Goal: Task Accomplishment & Management: Manage account settings

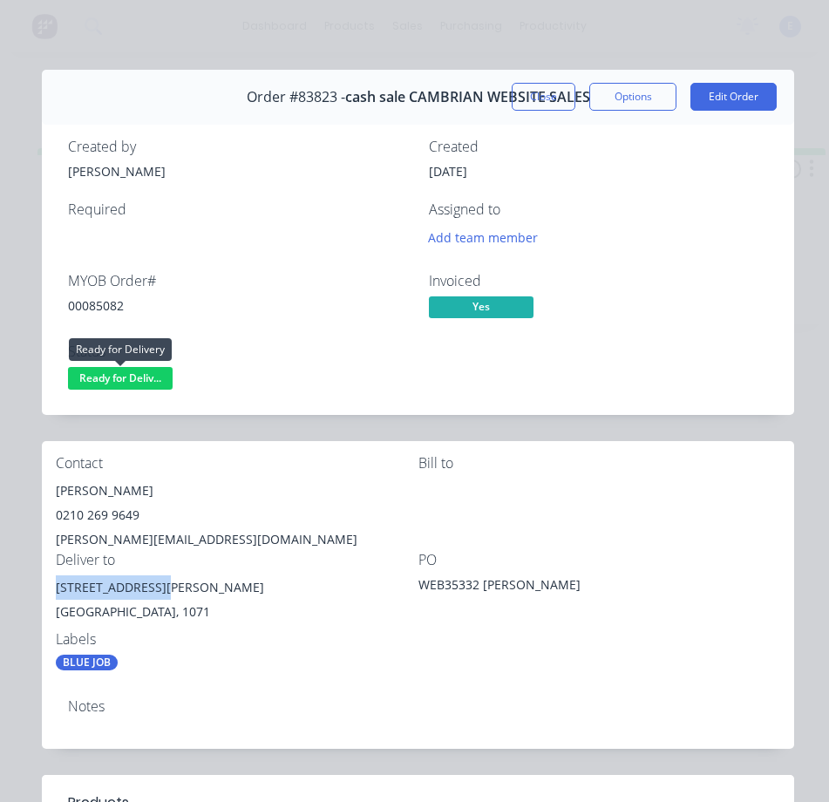
click at [146, 380] on span "Ready for Deliv..." at bounding box center [120, 378] width 105 height 22
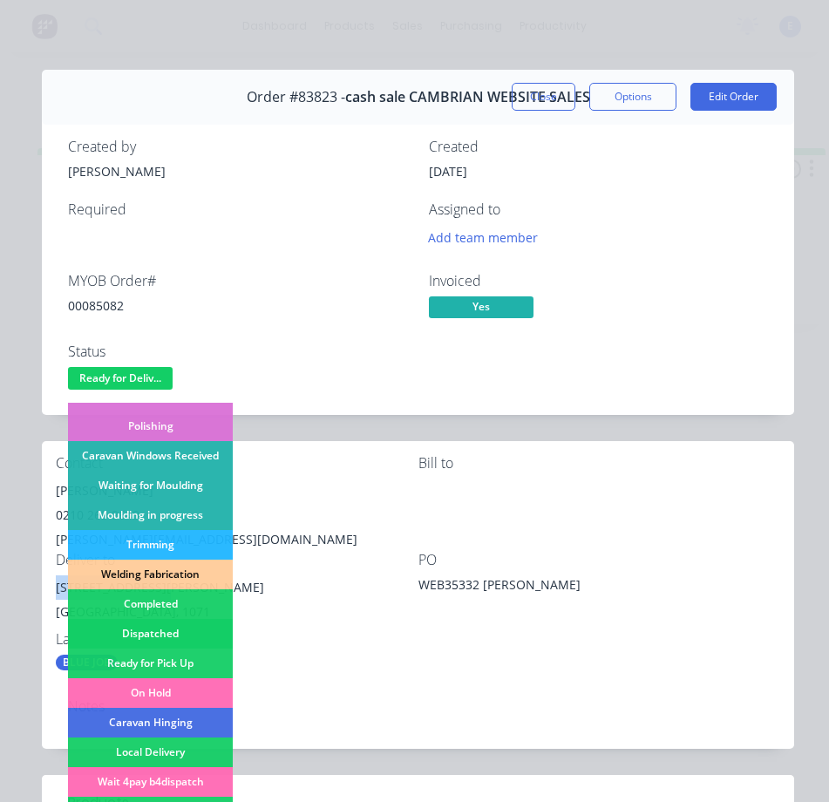
scroll to position [262, 0]
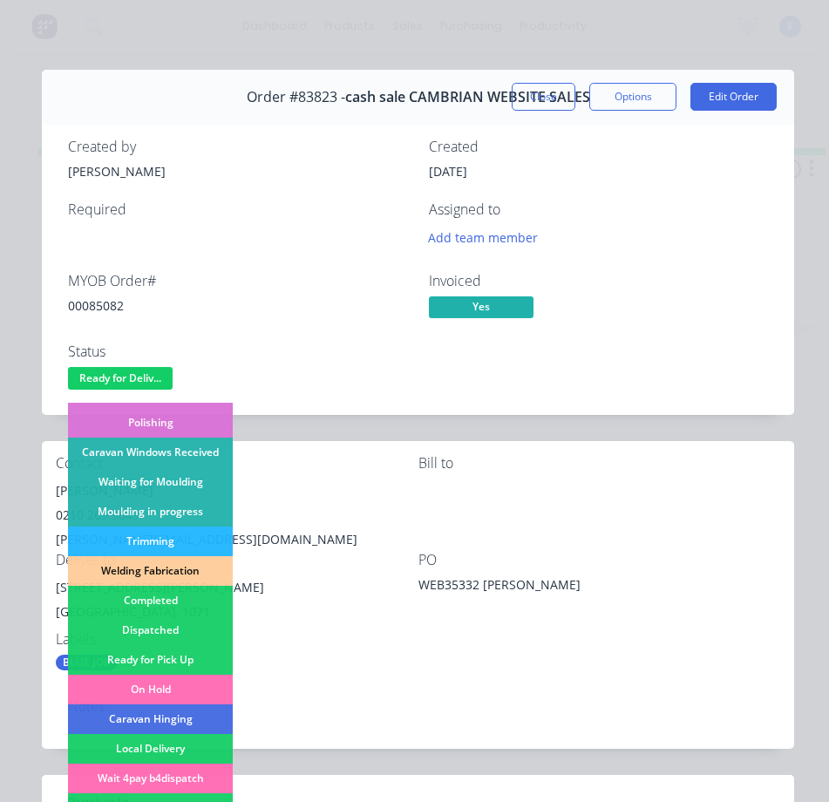
drag, startPoint x: 170, startPoint y: 630, endPoint x: 229, endPoint y: 509, distance: 134.2
click at [171, 630] on div "Dispatched" at bounding box center [150, 631] width 165 height 30
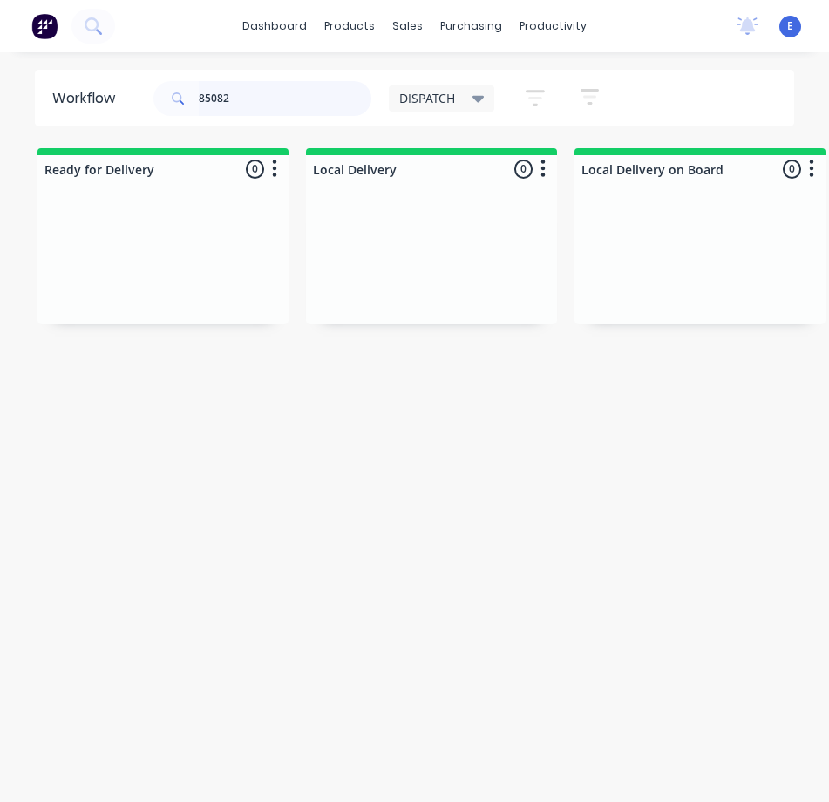
click at [262, 101] on input "85082" at bounding box center [285, 98] width 173 height 35
drag, startPoint x: 169, startPoint y: 317, endPoint x: 182, endPoint y: 312, distance: 13.8
click at [176, 315] on div "BLUE JOB Order #83736 12:40 PM [DATE] Cash Sales PO #[PERSON_NAME] K Req. Del" at bounding box center [163, 281] width 251 height 174
type input "85007"
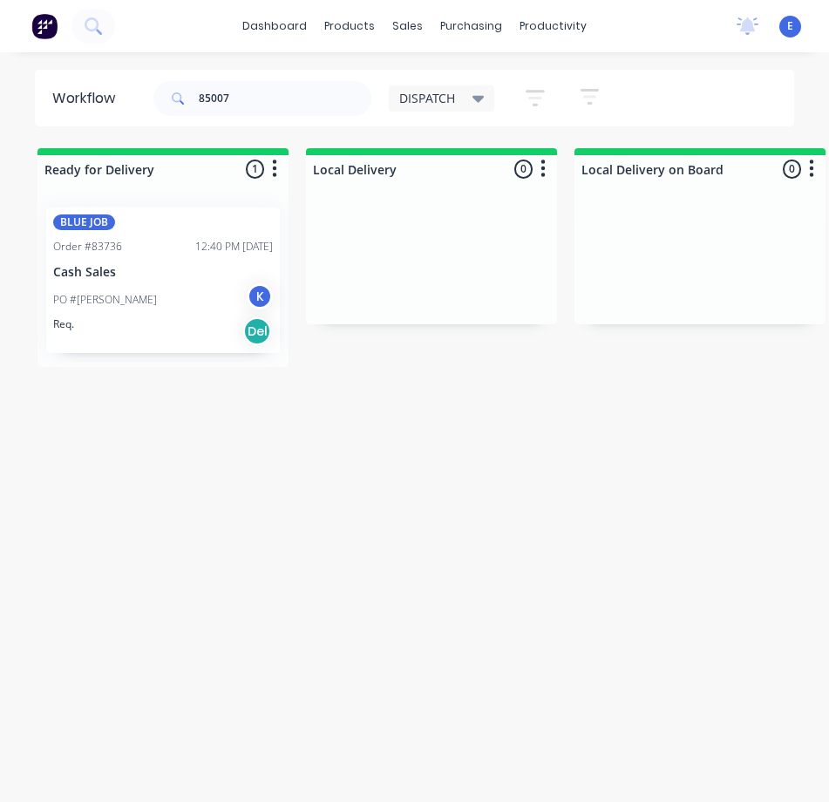
click at [181, 313] on div "PO #[PERSON_NAME]" at bounding box center [163, 299] width 220 height 33
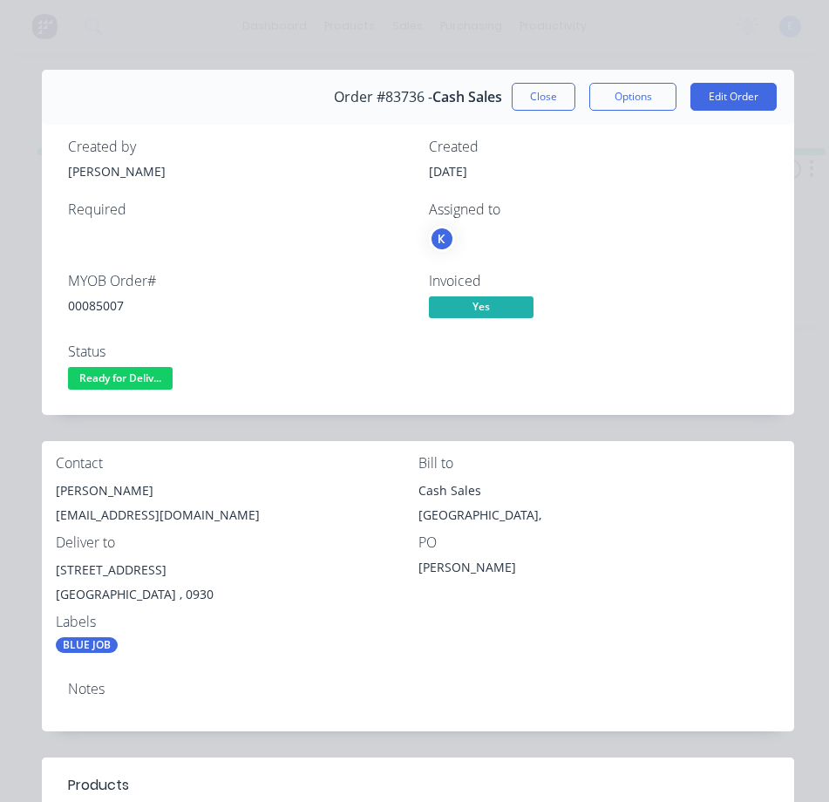
click at [100, 302] on div "00085007" at bounding box center [238, 306] width 340 height 18
copy div "00085007"
click at [74, 488] on div "[PERSON_NAME]" at bounding box center [237, 491] width 363 height 24
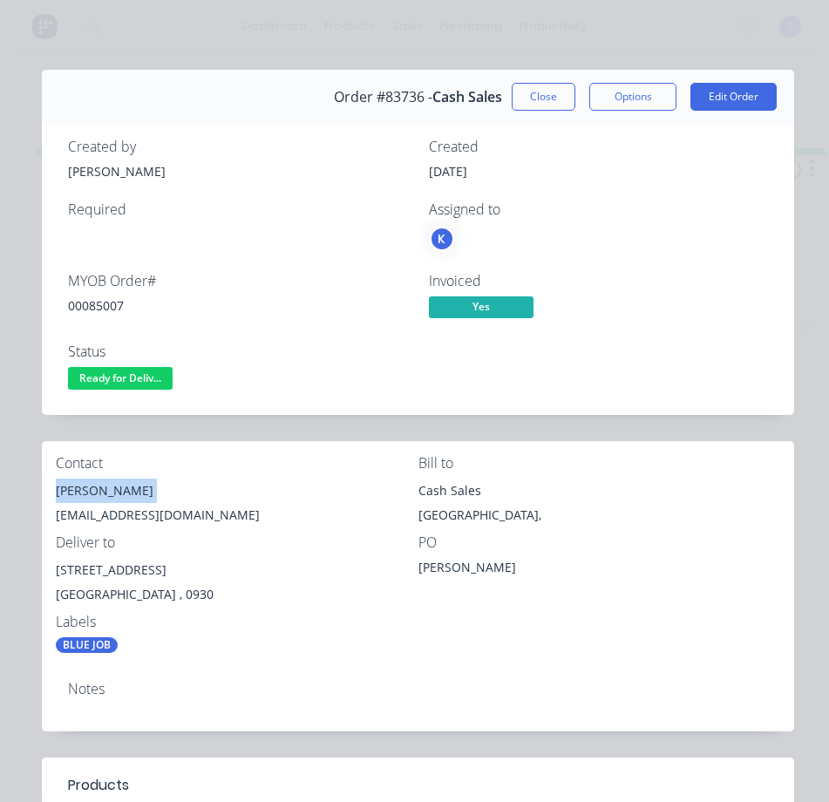
click at [74, 488] on div "[PERSON_NAME]" at bounding box center [237, 491] width 363 height 24
copy div "[PERSON_NAME]"
click at [109, 517] on div "[EMAIL_ADDRESS][DOMAIN_NAME]" at bounding box center [237, 515] width 363 height 24
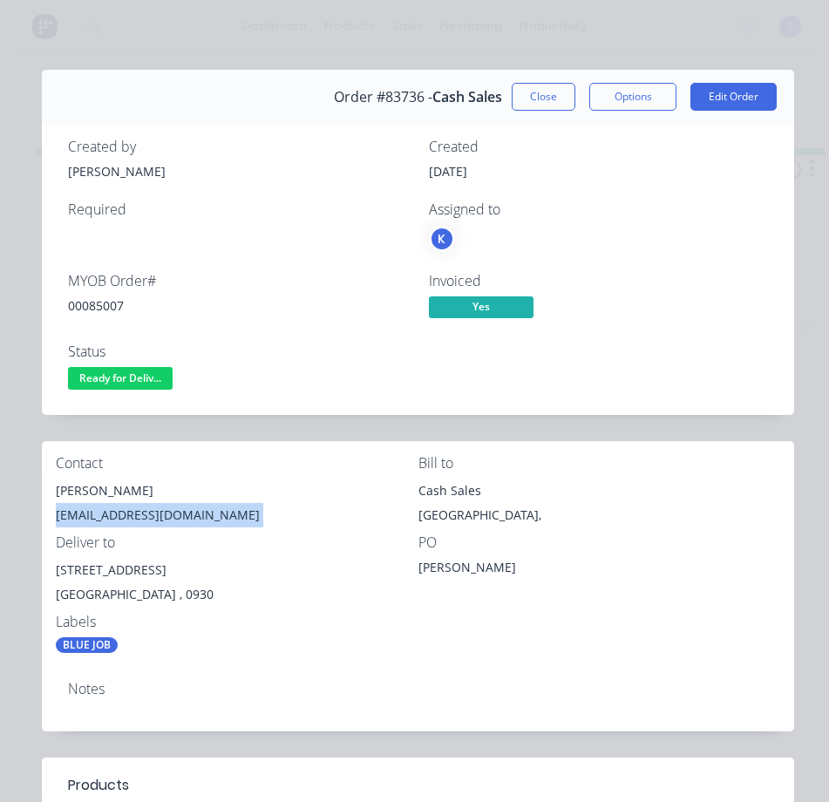
click at [109, 517] on div "[EMAIL_ADDRESS][DOMAIN_NAME]" at bounding box center [237, 515] width 363 height 24
copy div "[EMAIL_ADDRESS][DOMAIN_NAME]"
drag, startPoint x: 214, startPoint y: 570, endPoint x: 54, endPoint y: 572, distance: 159.6
click at [54, 572] on div "Contact [PERSON_NAME] [EMAIL_ADDRESS][DOMAIN_NAME] [PERSON_NAME] to Cash Sales …" at bounding box center [418, 554] width 753 height 227
copy div "[STREET_ADDRESS]"
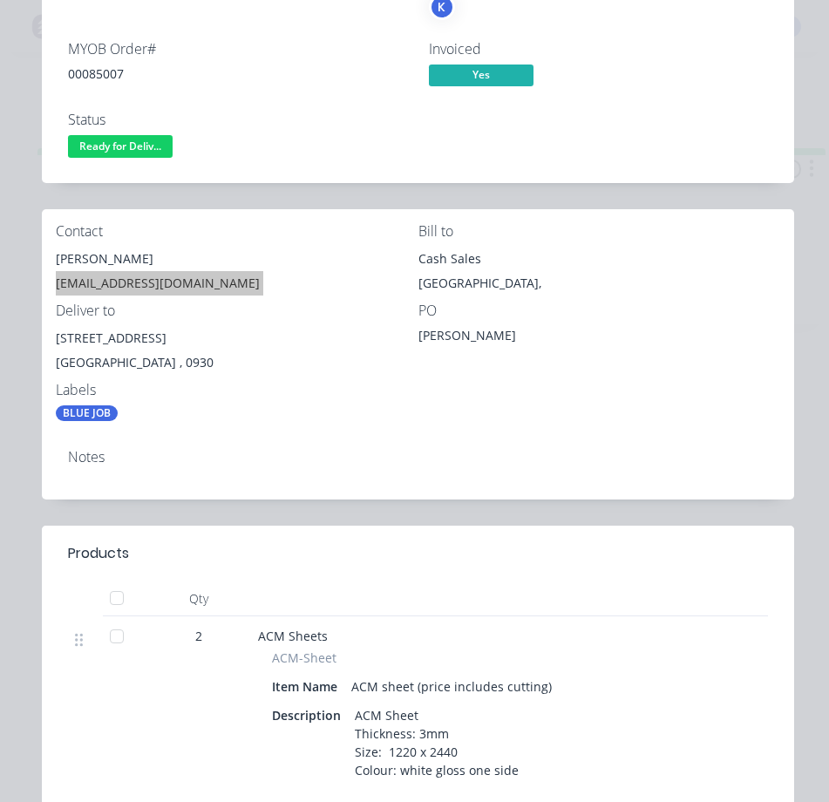
scroll to position [0, 0]
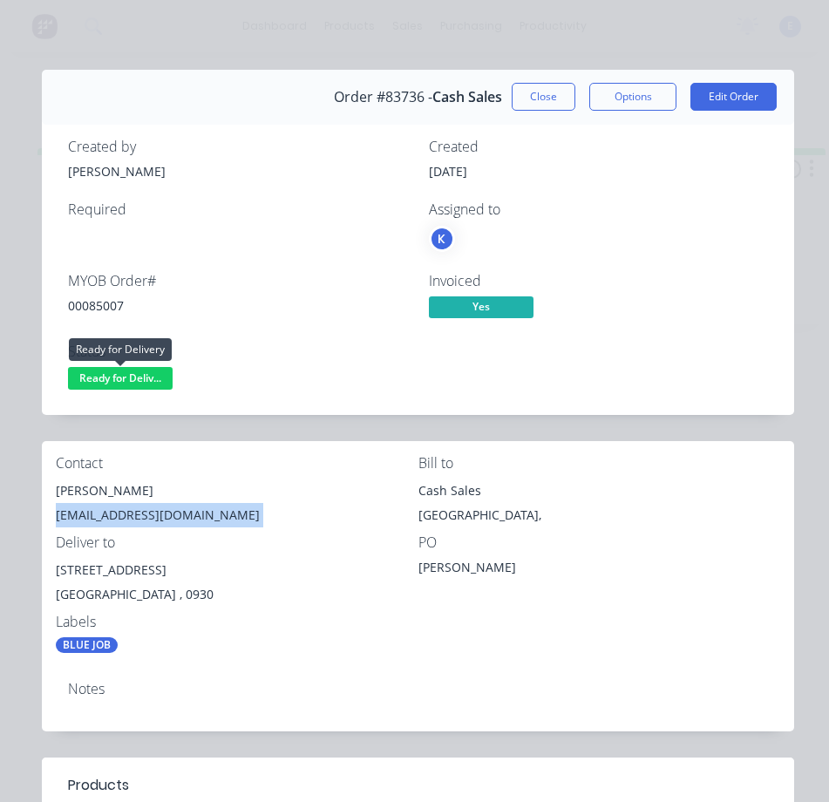
drag, startPoint x: 122, startPoint y: 374, endPoint x: 140, endPoint y: 398, distance: 29.8
click at [124, 375] on span "Ready for Deliv..." at bounding box center [120, 378] width 105 height 22
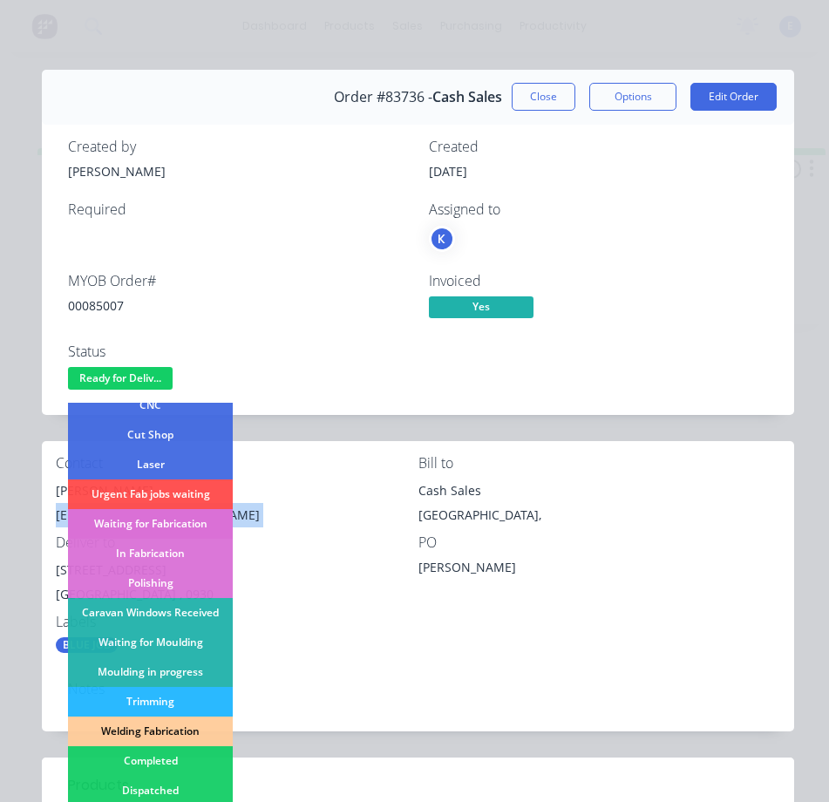
scroll to position [262, 0]
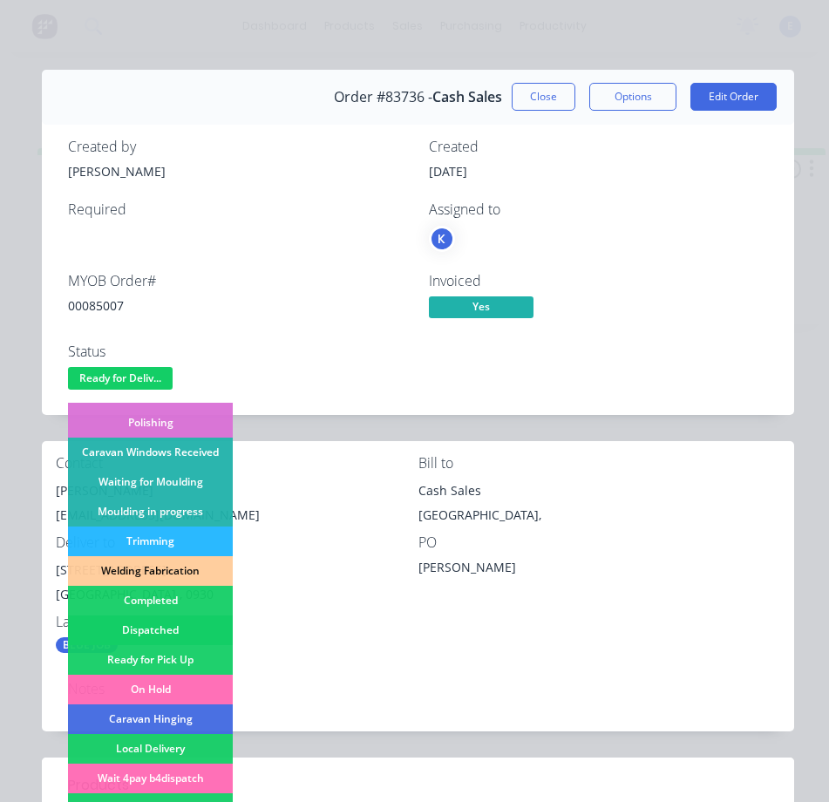
click at [166, 630] on div "Dispatched" at bounding box center [150, 631] width 165 height 30
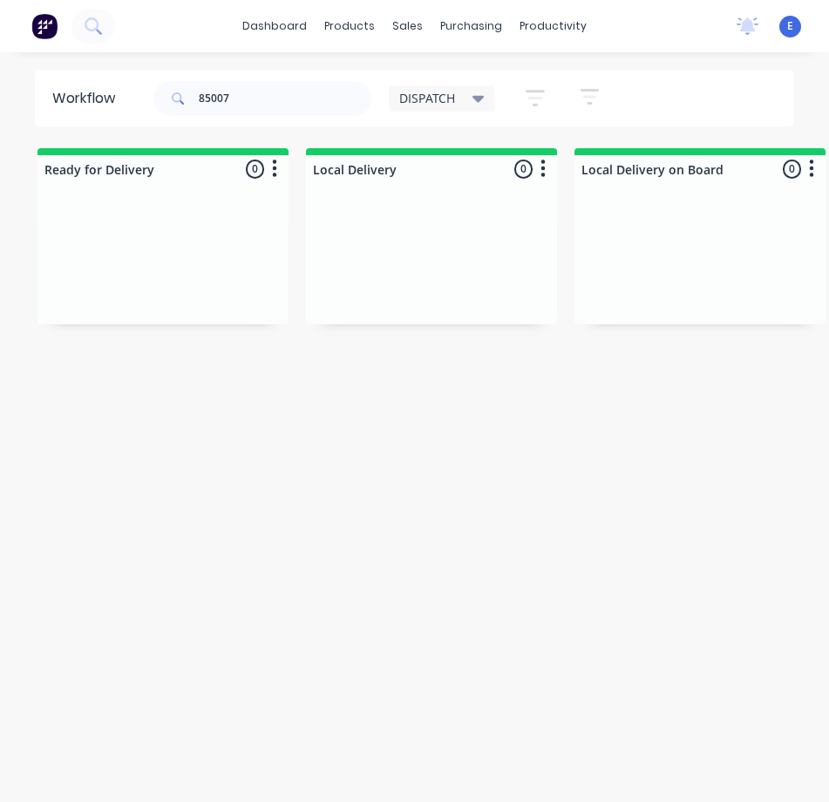
click at [384, 424] on div "Workflow 85007 DISPATCH Save new view None edit DISPATCH (Default) edit CUT SHO…" at bounding box center [414, 436] width 829 height 733
drag, startPoint x: 252, startPoint y: 88, endPoint x: 110, endPoint y: 75, distance: 142.8
click at [110, 75] on header "Workflow 85007 DISPATCH Save new view None edit DISPATCH (Default) edit CUT SHO…" at bounding box center [415, 98] width 761 height 57
click at [624, 487] on div "Workflow DISPATCH Save new view None edit DISPATCH (Default) edit CUT SHOP edit…" at bounding box center [414, 436] width 829 height 733
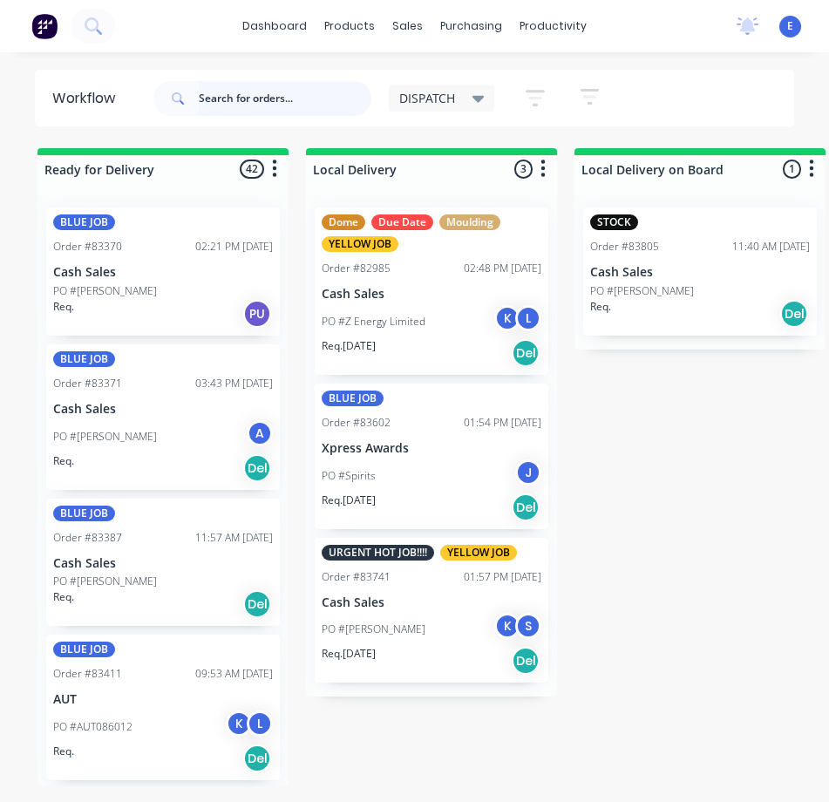
click at [306, 108] on input "text" at bounding box center [285, 98] width 173 height 35
click at [307, 107] on input "text" at bounding box center [285, 98] width 173 height 35
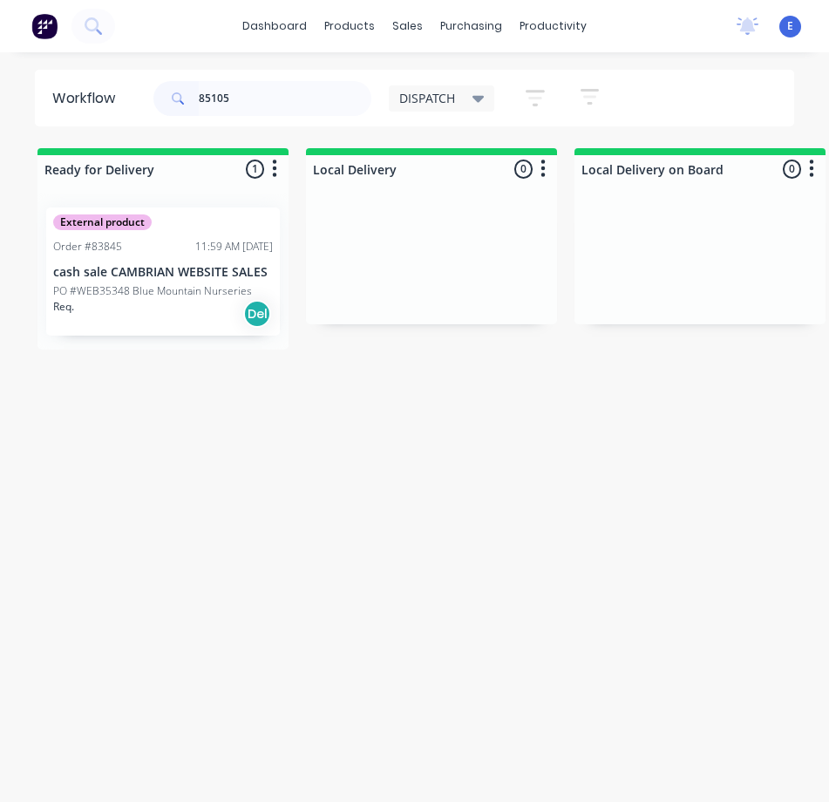
click at [181, 331] on div "External product Order #83845 11:59 AM [DATE] cash sale CAMBRIAN WEBSITE SALES …" at bounding box center [163, 272] width 234 height 128
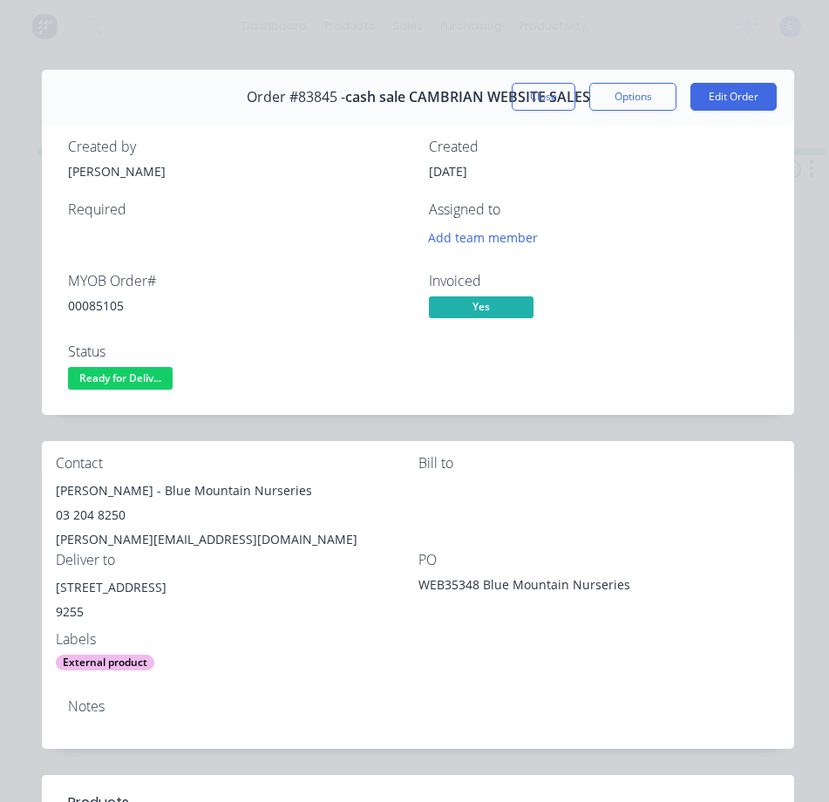
click at [110, 305] on div "00085105" at bounding box center [238, 306] width 340 height 18
click at [110, 304] on div "00085105" at bounding box center [238, 306] width 340 height 18
copy div "00085105"
drag, startPoint x: 133, startPoint y: 490, endPoint x: 53, endPoint y: 493, distance: 79.4
click at [53, 493] on div "Contact [PERSON_NAME] - Blue Mountain Nurseries 03 204 8250 [PERSON_NAME][EMAIL…" at bounding box center [418, 563] width 753 height 244
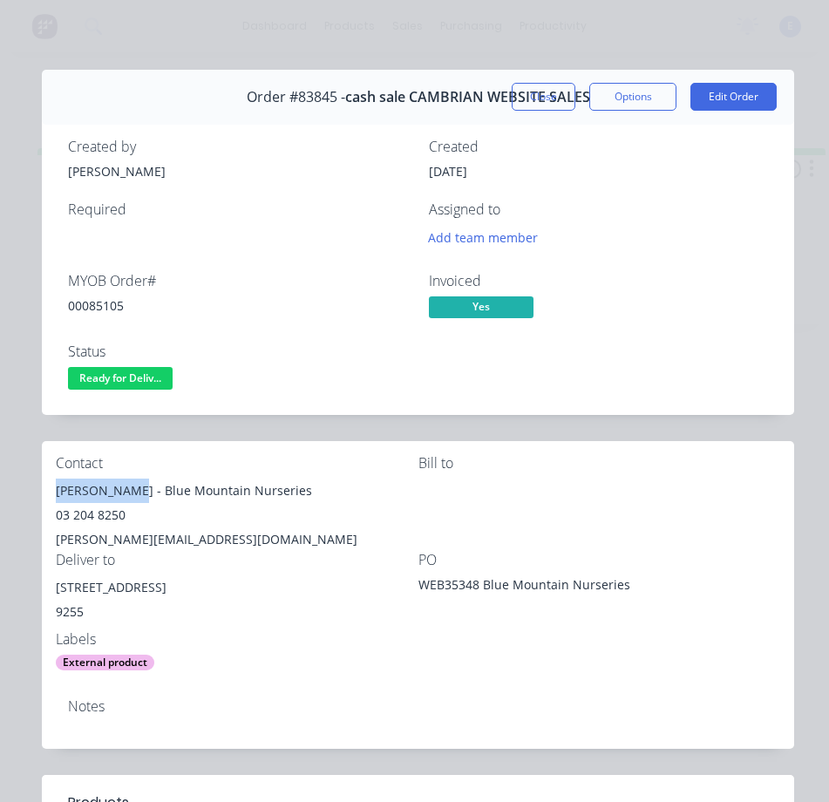
copy div "[PERSON_NAME]"
drag, startPoint x: 141, startPoint y: 487, endPoint x: 284, endPoint y: 483, distance: 143.1
click at [284, 483] on div "[PERSON_NAME] - Blue Mountain Nurseries" at bounding box center [237, 491] width 363 height 24
copy div "Blue Mountain Nurseries"
click at [91, 515] on div "03 204 8250" at bounding box center [237, 515] width 363 height 24
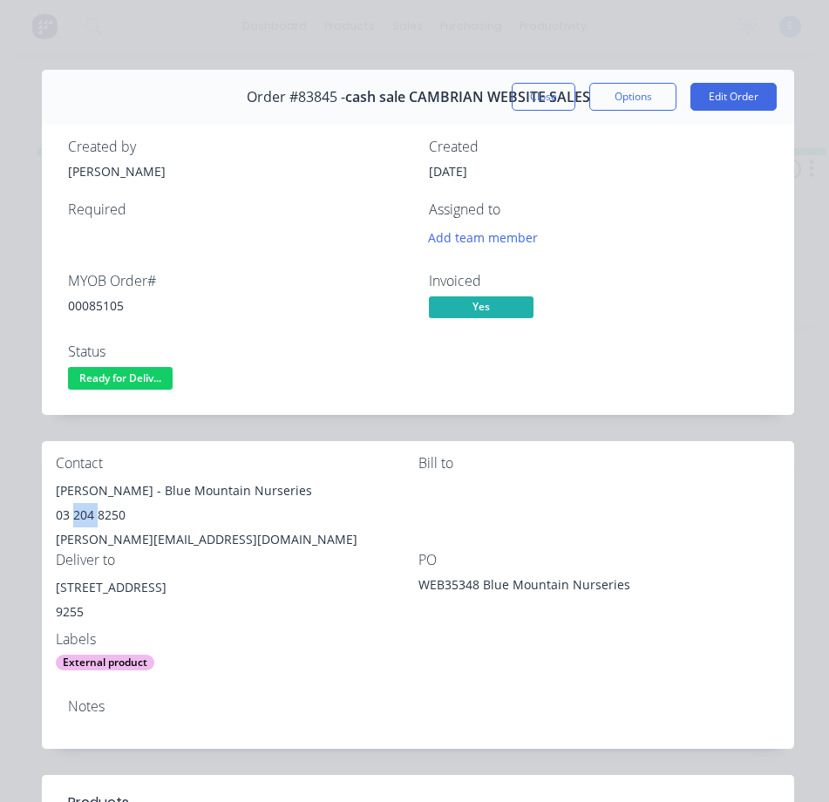
click at [90, 518] on div "03 204 8250" at bounding box center [237, 515] width 363 height 24
drag, startPoint x: 90, startPoint y: 518, endPoint x: 83, endPoint y: 509, distance: 11.2
click at [83, 509] on div "03 204 8250" at bounding box center [237, 515] width 363 height 24
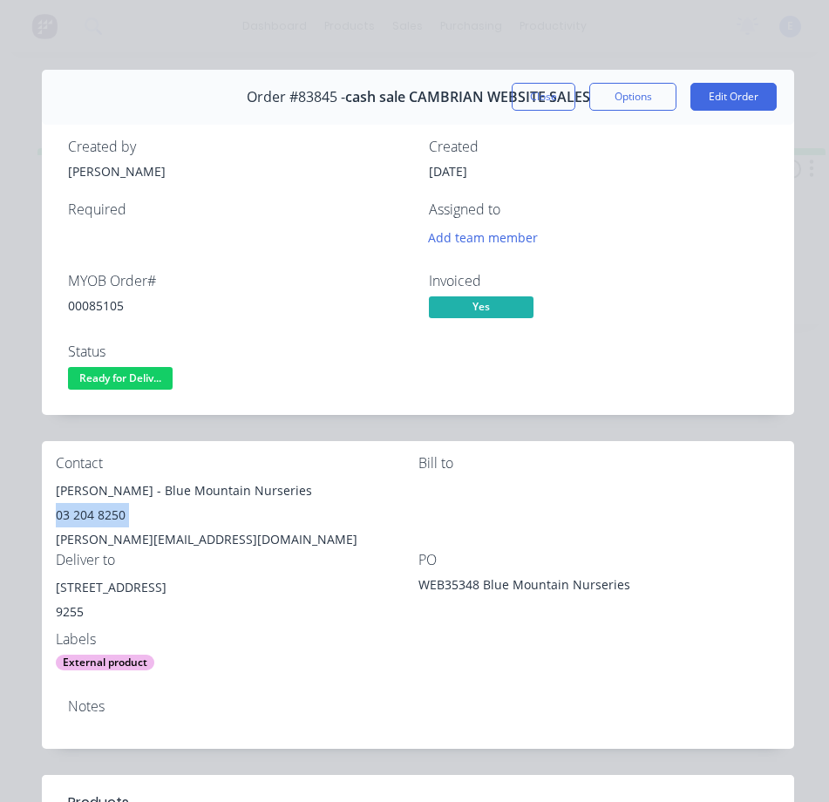
click at [83, 509] on div "03 204 8250" at bounding box center [237, 515] width 363 height 24
copy div "03 204 8250"
click at [133, 535] on div "[PERSON_NAME][EMAIL_ADDRESS][DOMAIN_NAME]" at bounding box center [237, 540] width 363 height 24
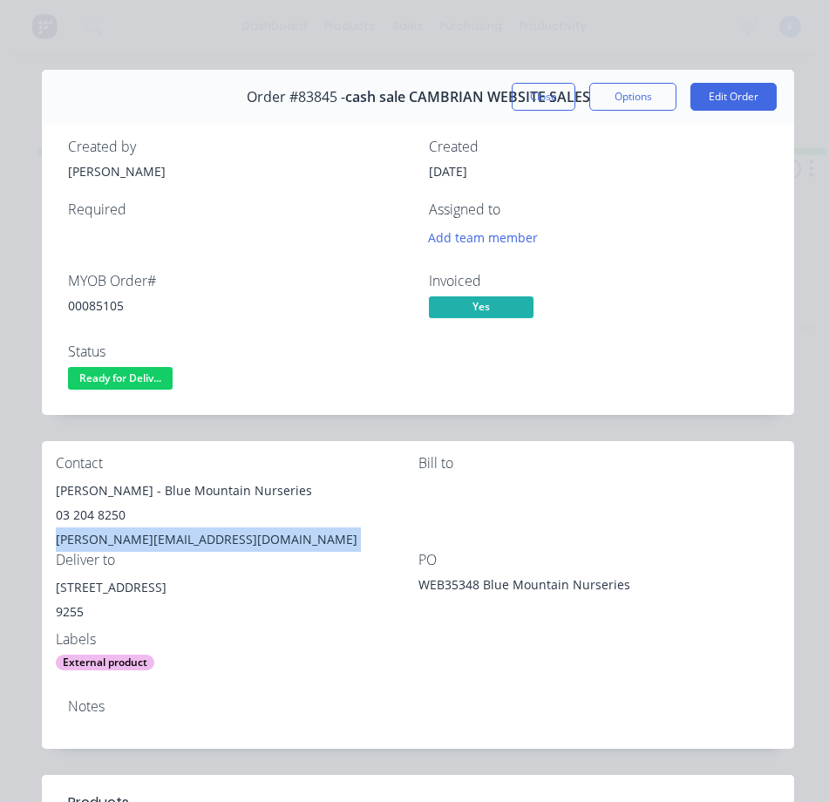
click at [133, 535] on div "[PERSON_NAME][EMAIL_ADDRESS][DOMAIN_NAME]" at bounding box center [237, 540] width 363 height 24
copy div "[PERSON_NAME][EMAIL_ADDRESS][DOMAIN_NAME]"
drag, startPoint x: 146, startPoint y: 588, endPoint x: 52, endPoint y: 596, distance: 93.6
click at [52, 596] on div "Contact [PERSON_NAME] - Blue Mountain Nurseries 03 204 8250 [PERSON_NAME][EMAIL…" at bounding box center [418, 563] width 753 height 244
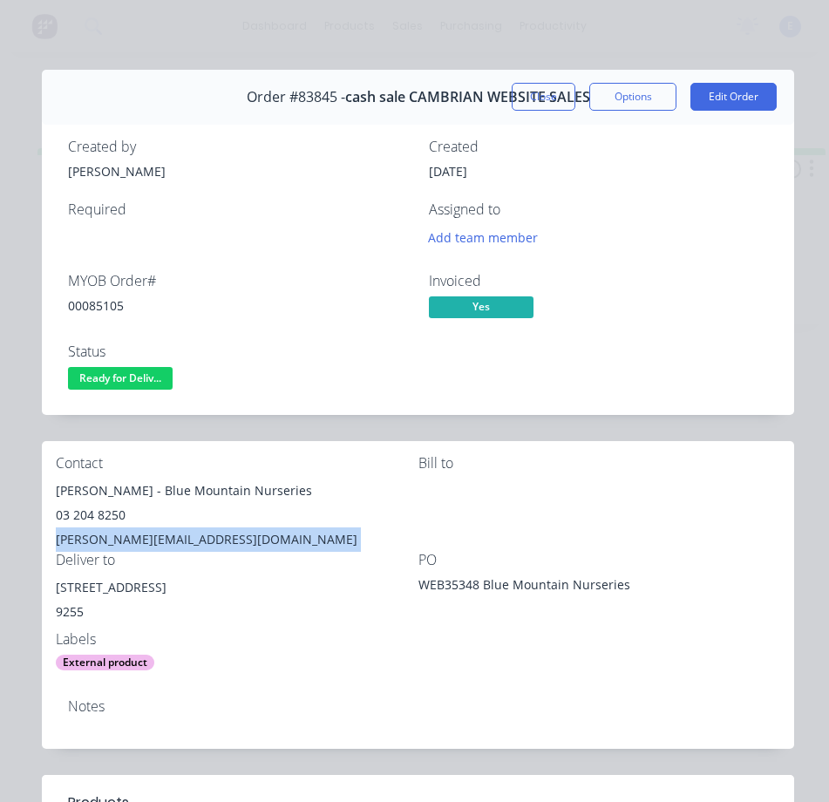
copy div "[STREET_ADDRESS]"
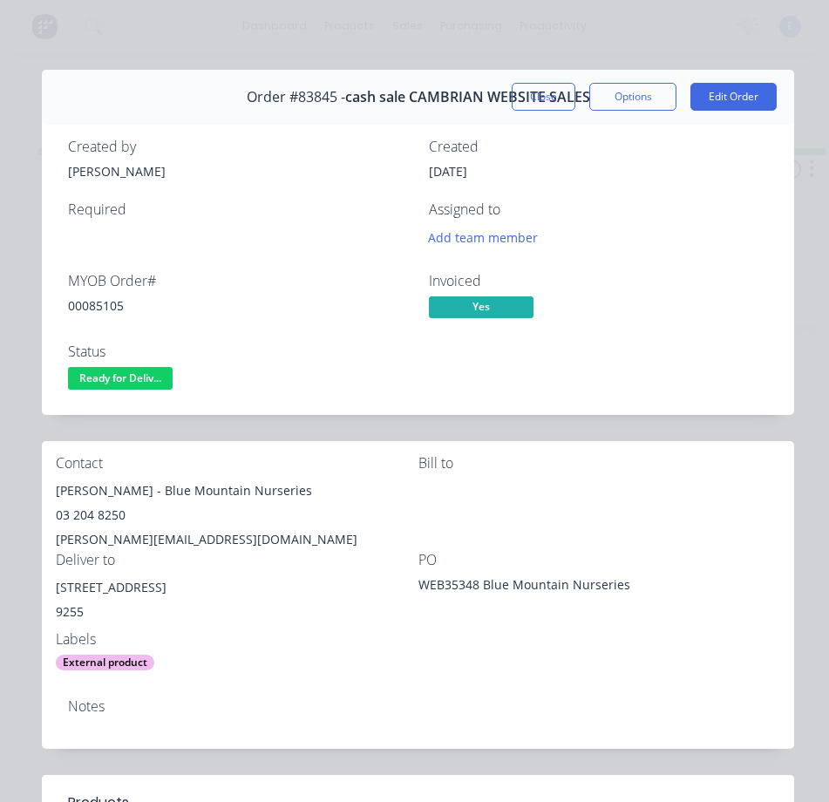
click at [228, 651] on div "Labels External product" at bounding box center [237, 650] width 363 height 39
click at [181, 585] on div "[STREET_ADDRESS]" at bounding box center [237, 588] width 363 height 24
click at [181, 584] on div "[STREET_ADDRESS]" at bounding box center [237, 588] width 363 height 24
click at [125, 375] on span "Ready for Deliv..." at bounding box center [120, 378] width 105 height 22
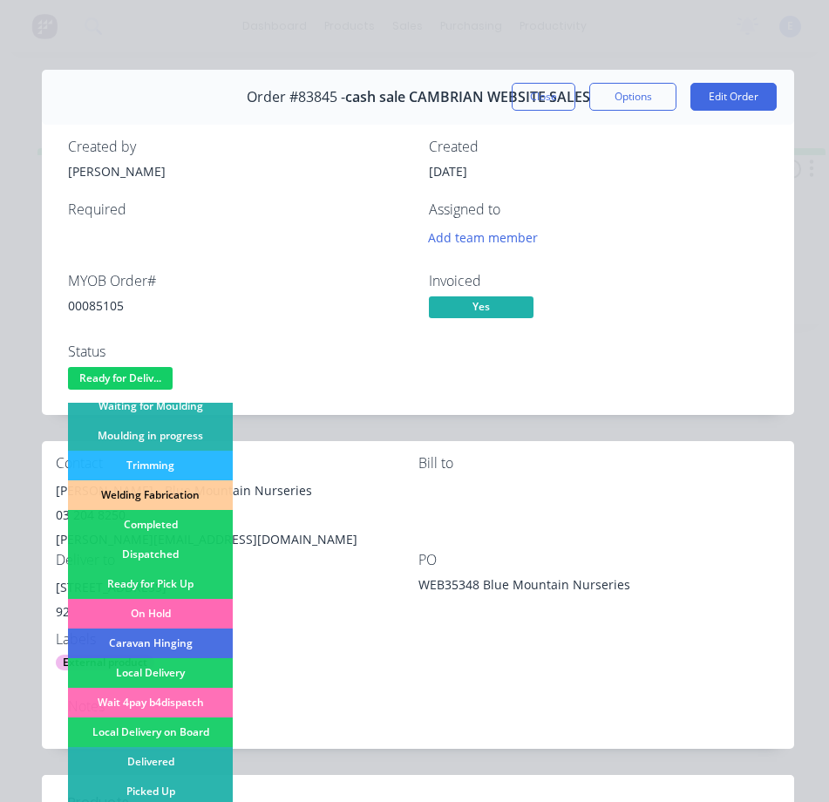
scroll to position [340, 0]
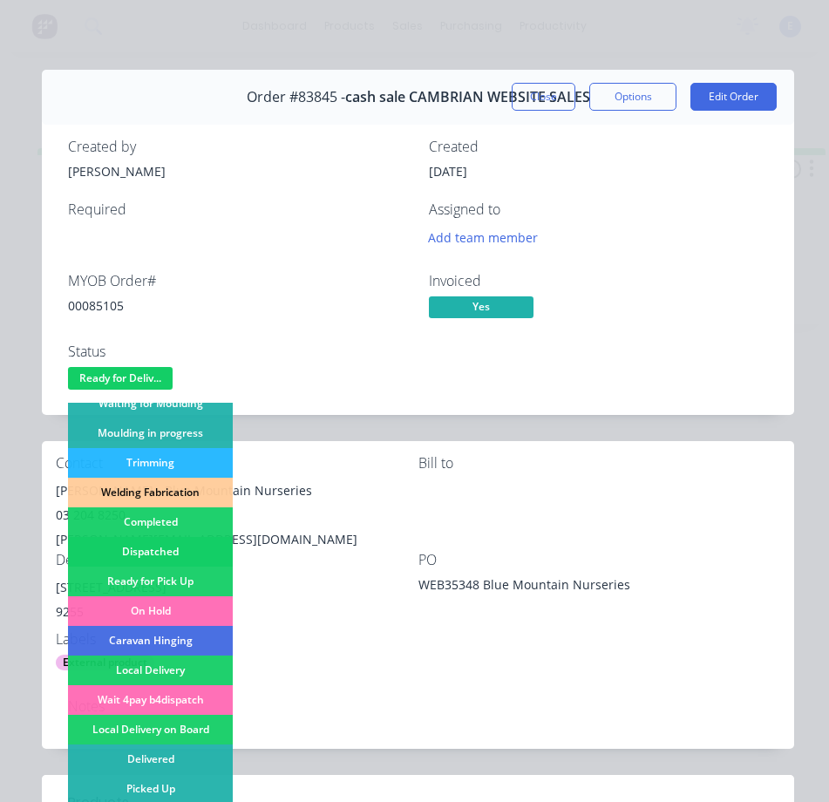
click at [178, 542] on div "Dispatched" at bounding box center [150, 552] width 165 height 30
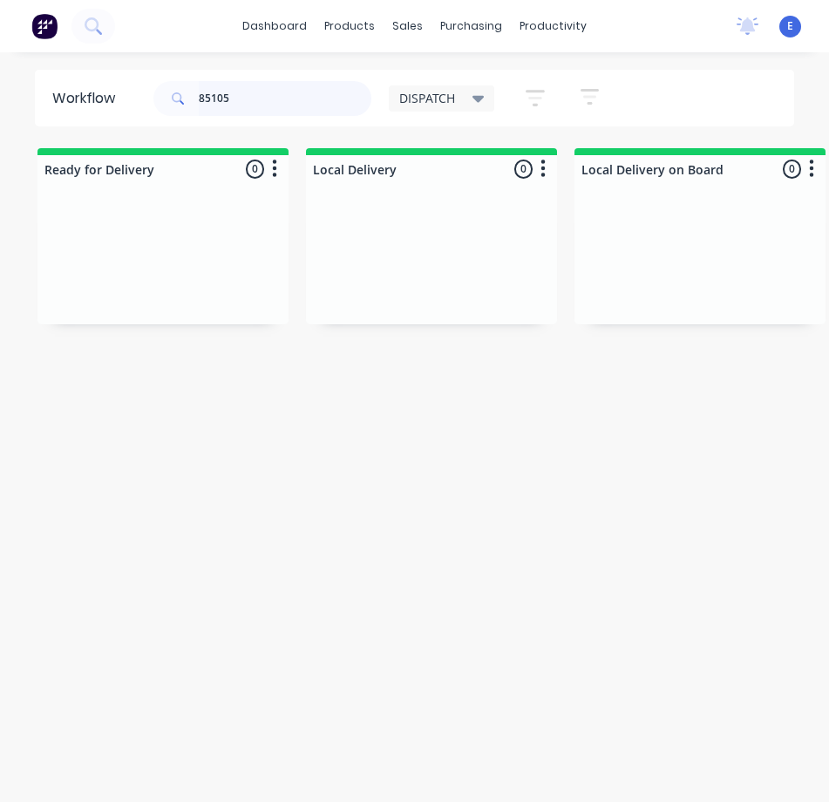
click at [297, 103] on input "85105" at bounding box center [285, 98] width 173 height 35
click at [297, 102] on input "85105" at bounding box center [285, 98] width 173 height 35
type input "85137"
click at [220, 323] on div "Req. Del" at bounding box center [163, 314] width 220 height 30
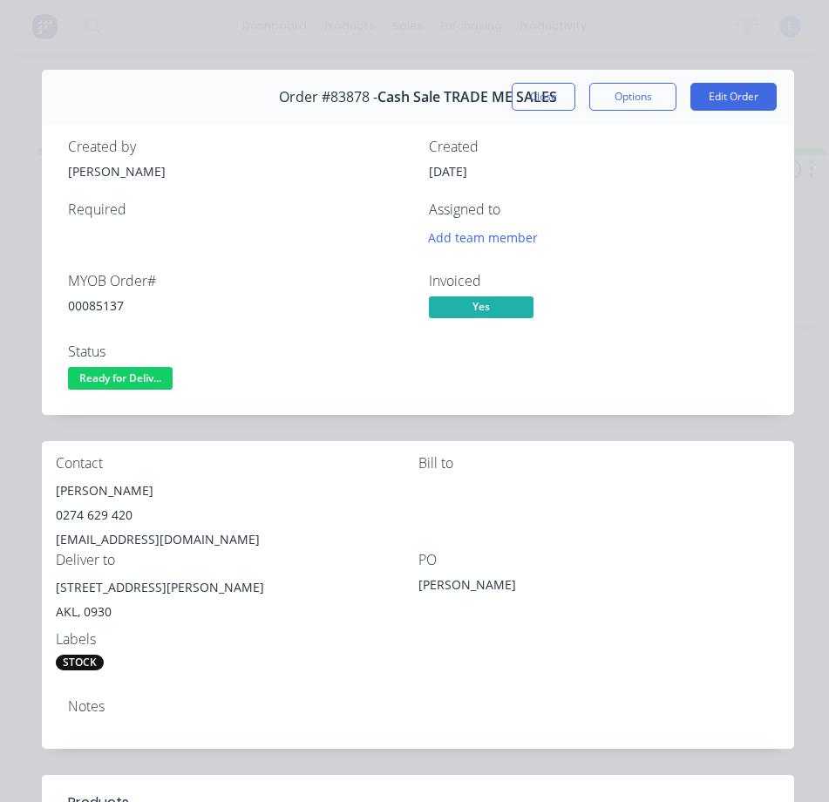
click at [100, 304] on div "00085137" at bounding box center [238, 306] width 340 height 18
click at [104, 488] on div "[PERSON_NAME]" at bounding box center [237, 491] width 363 height 24
click at [104, 489] on div "[PERSON_NAME]" at bounding box center [237, 491] width 363 height 24
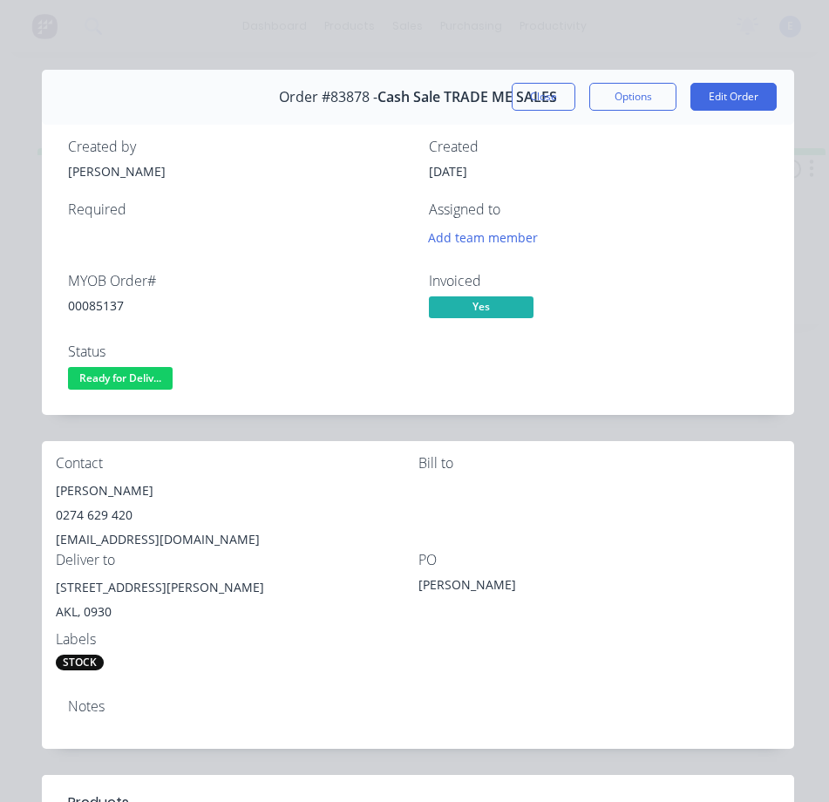
click at [103, 511] on div "0274 629 420" at bounding box center [237, 515] width 363 height 24
click at [124, 541] on div "[EMAIL_ADDRESS][DOMAIN_NAME]" at bounding box center [237, 540] width 363 height 24
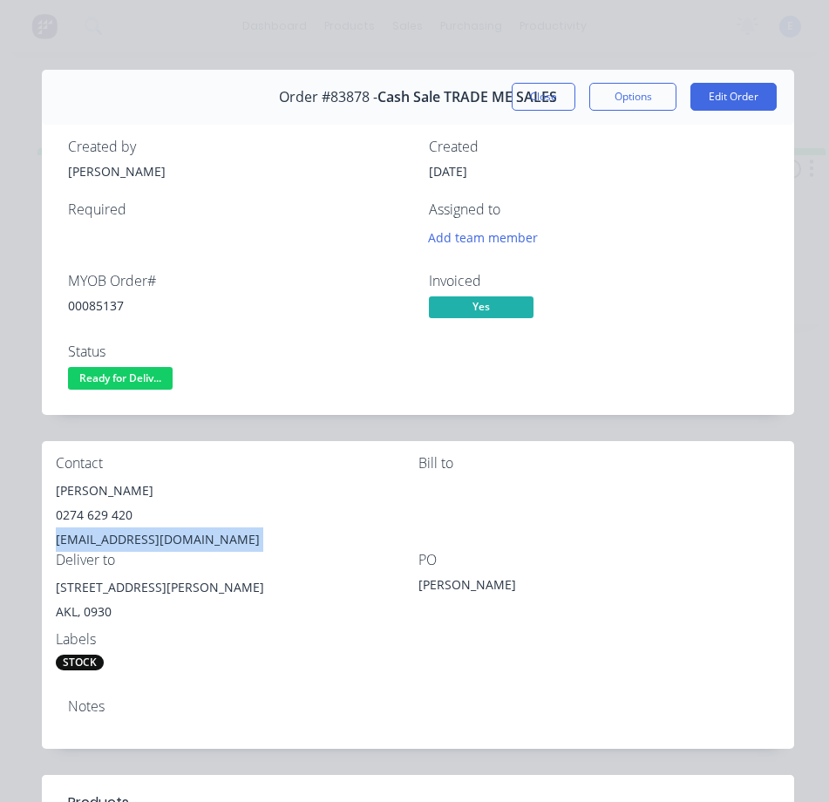
click at [124, 541] on div "[EMAIL_ADDRESS][DOMAIN_NAME]" at bounding box center [237, 540] width 363 height 24
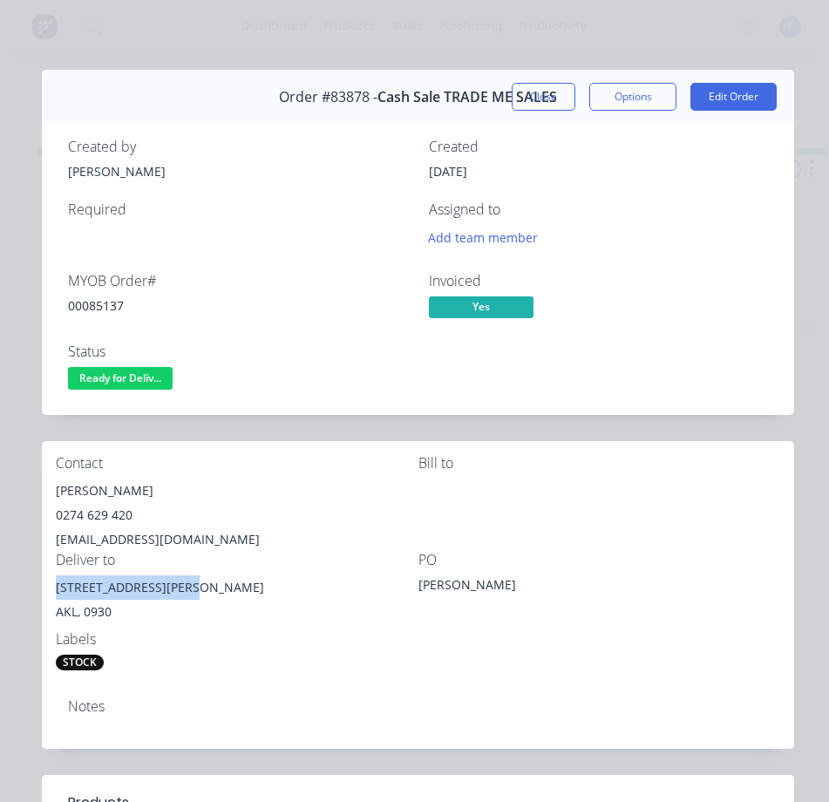
drag, startPoint x: 182, startPoint y: 590, endPoint x: 99, endPoint y: 584, distance: 83.9
click at [47, 590] on div "Contact [PERSON_NAME] 0274 629 420 [EMAIL_ADDRESS][DOMAIN_NAME] [PERSON_NAME] t…" at bounding box center [418, 563] width 753 height 244
click at [264, 449] on div "Contact [PERSON_NAME] 0274 629 420 [EMAIL_ADDRESS][DOMAIN_NAME] [PERSON_NAME] t…" at bounding box center [418, 563] width 753 height 244
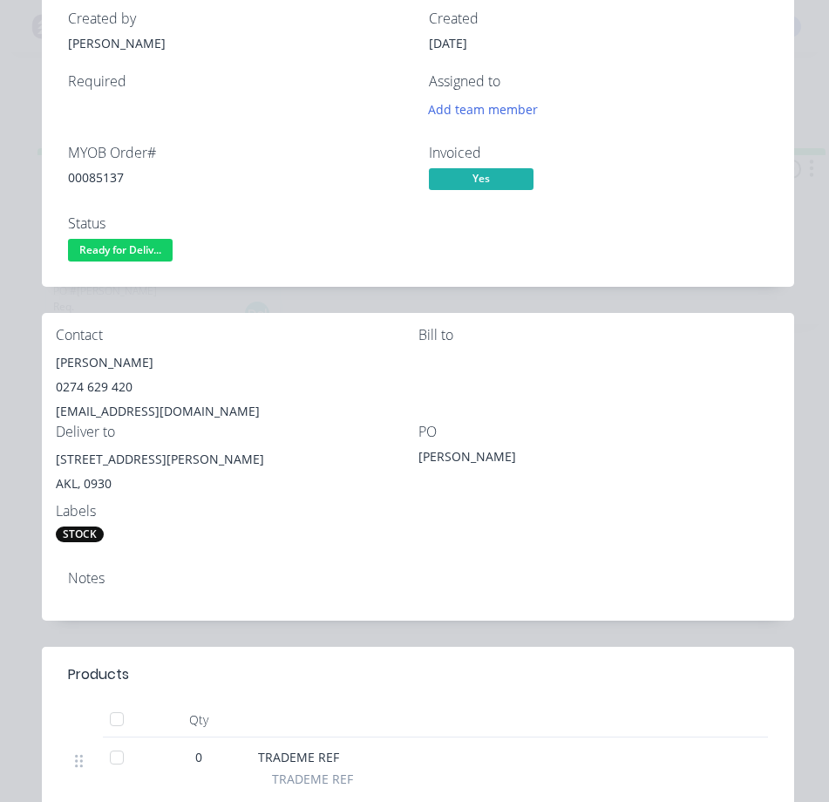
scroll to position [0, 0]
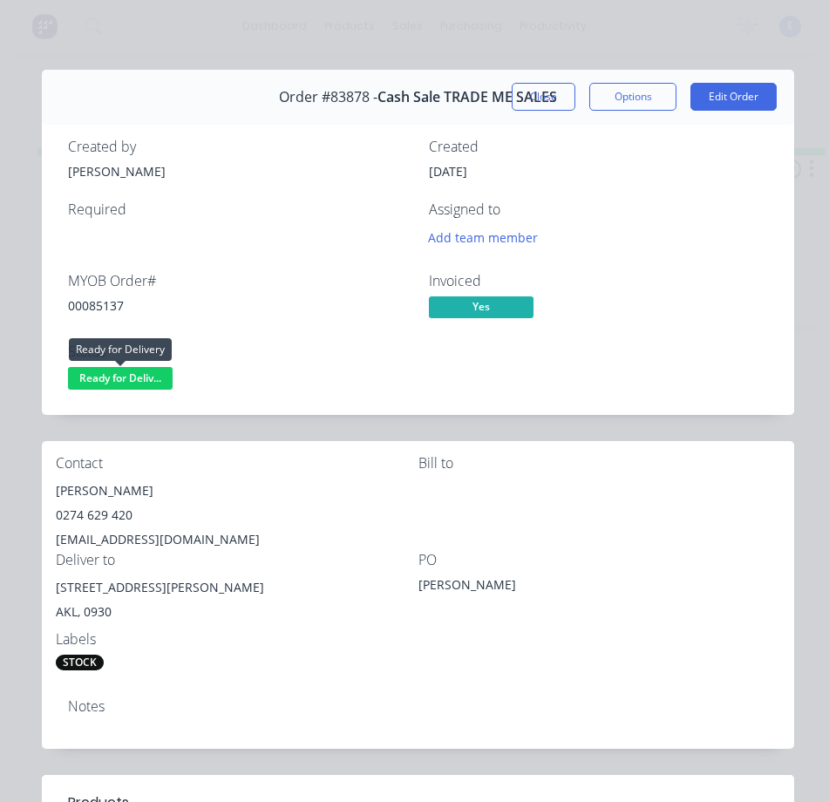
click at [107, 376] on span "Ready for Deliv..." at bounding box center [120, 378] width 105 height 22
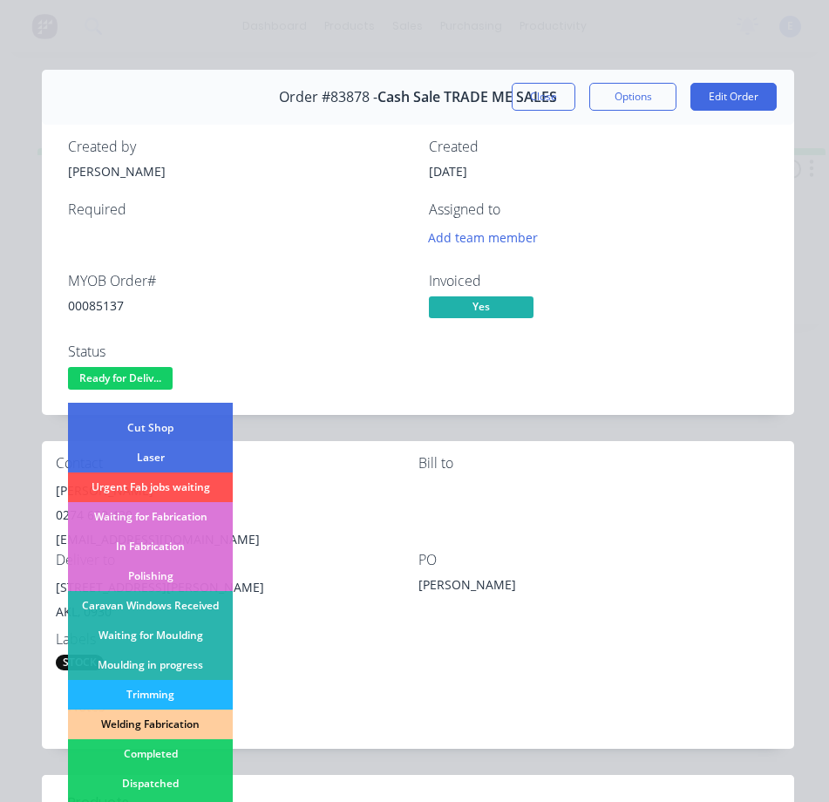
scroll to position [262, 0]
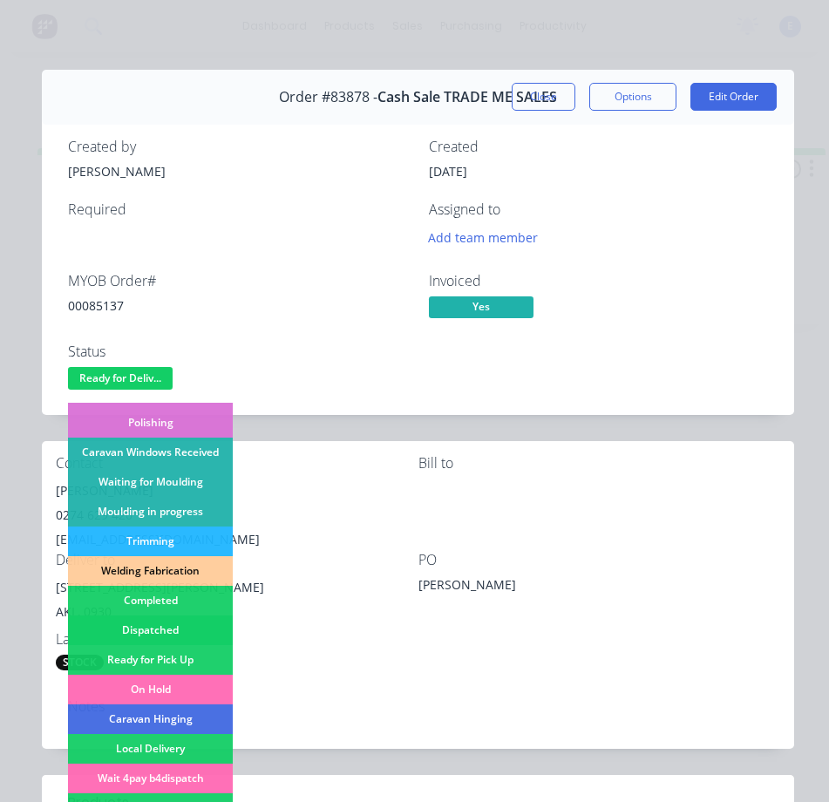
click at [201, 624] on div "Dispatched" at bounding box center [150, 631] width 165 height 30
